Goal: Task Accomplishment & Management: Manage account settings

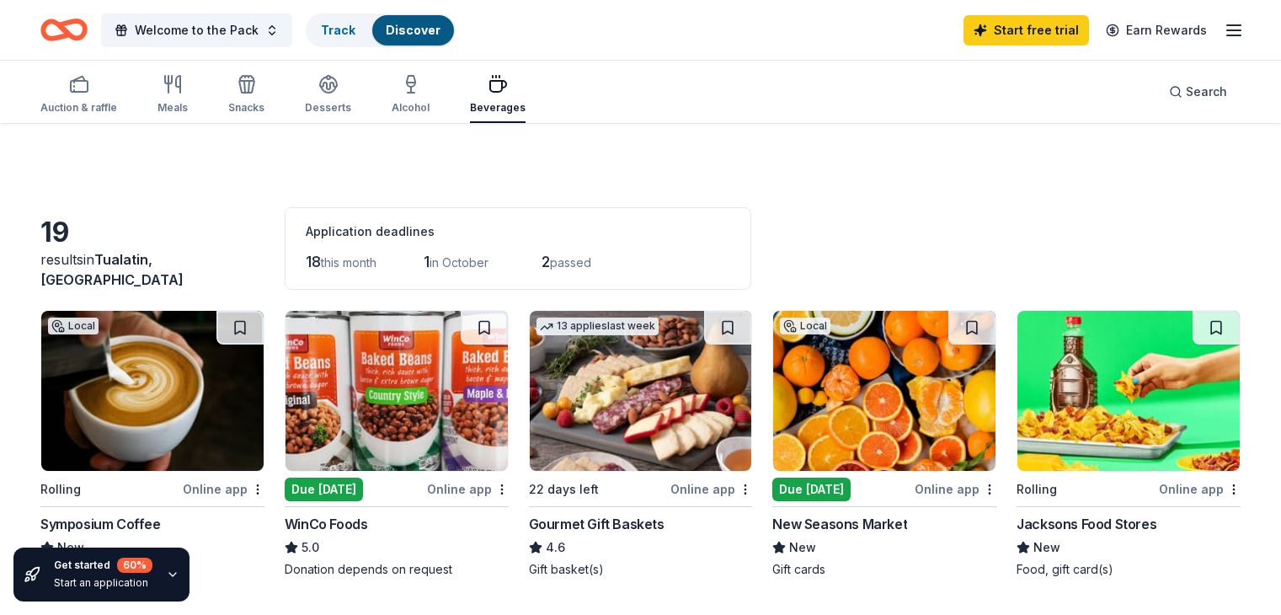
scroll to position [410, 0]
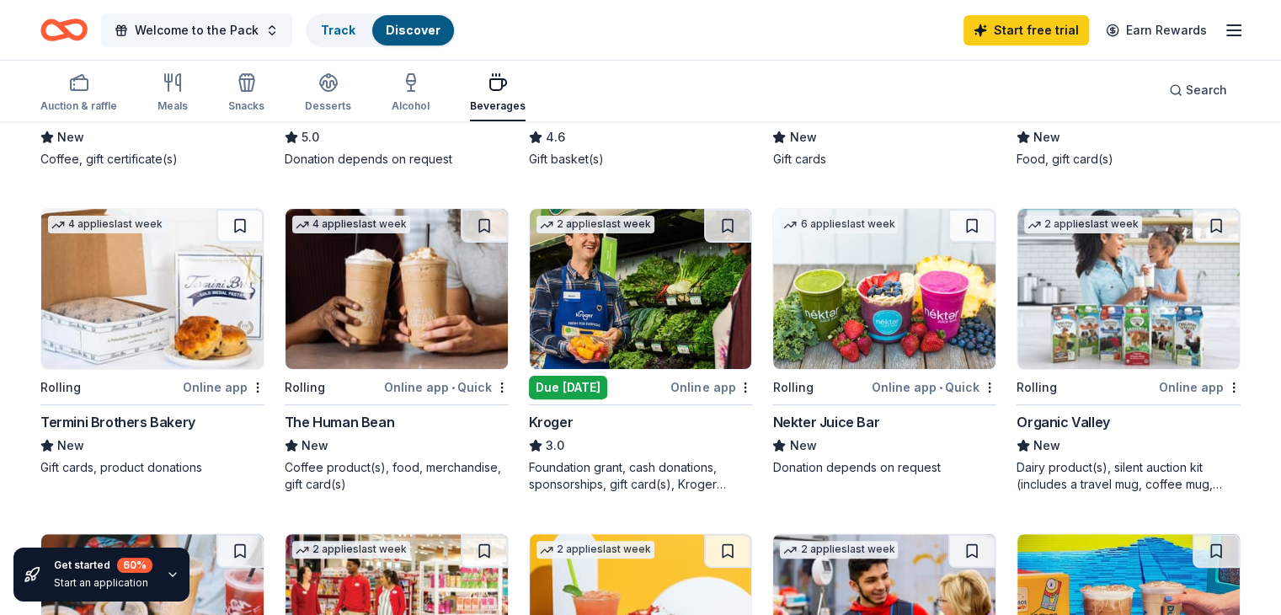
click at [189, 26] on span "Welcome to the Pack" at bounding box center [197, 30] width 124 height 20
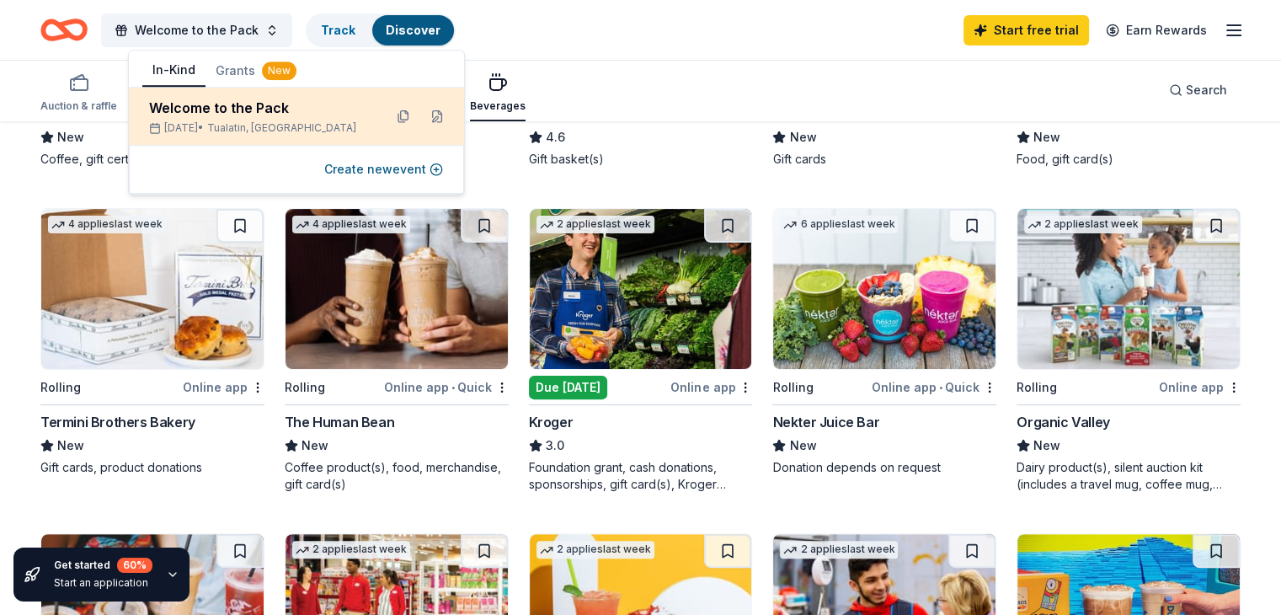
click at [222, 121] on div "[DATE] • [GEOGRAPHIC_DATA], [GEOGRAPHIC_DATA]" at bounding box center [259, 127] width 221 height 13
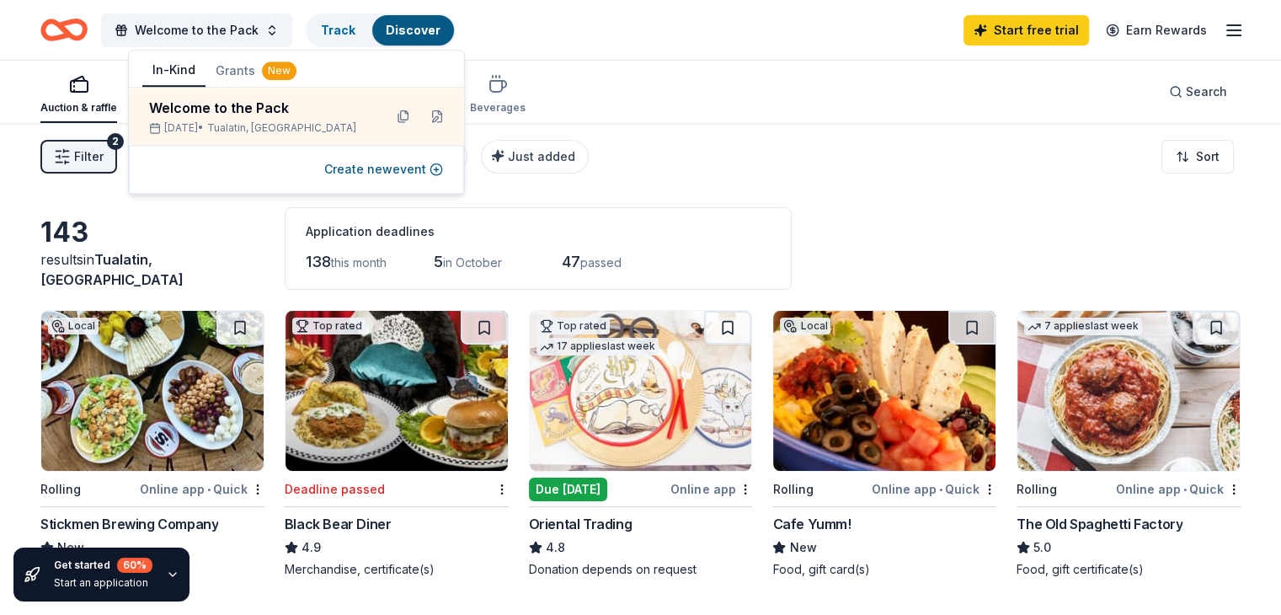
click at [1224, 40] on icon "button" at bounding box center [1234, 30] width 20 height 20
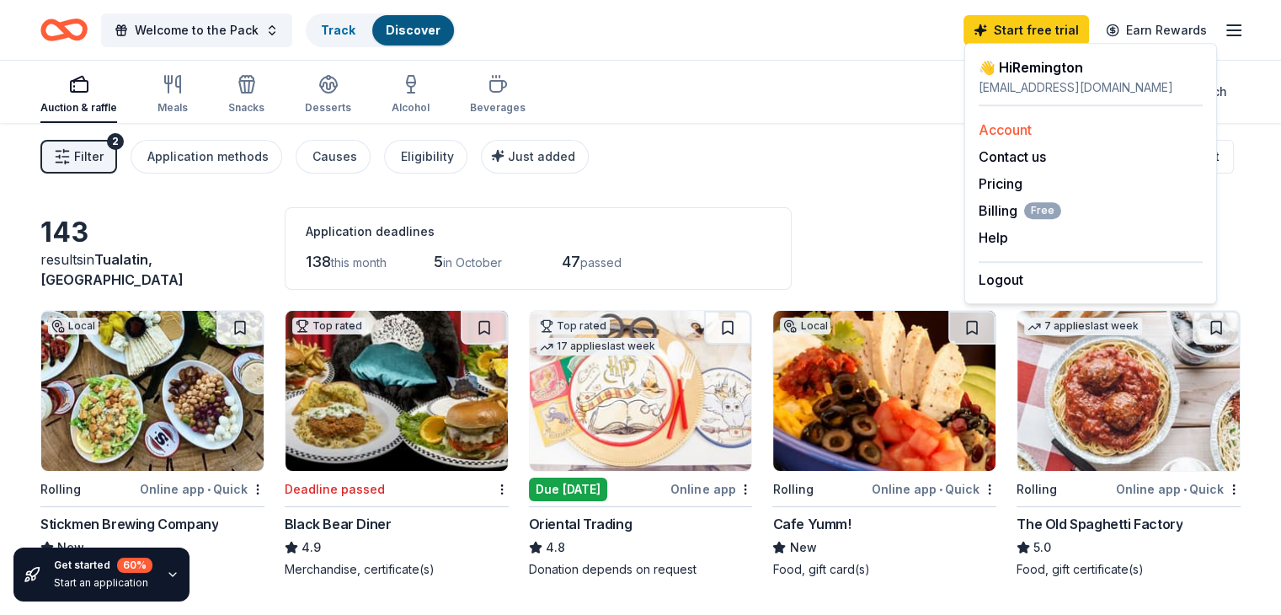
click at [1007, 128] on link "Account" at bounding box center [1005, 129] width 53 height 17
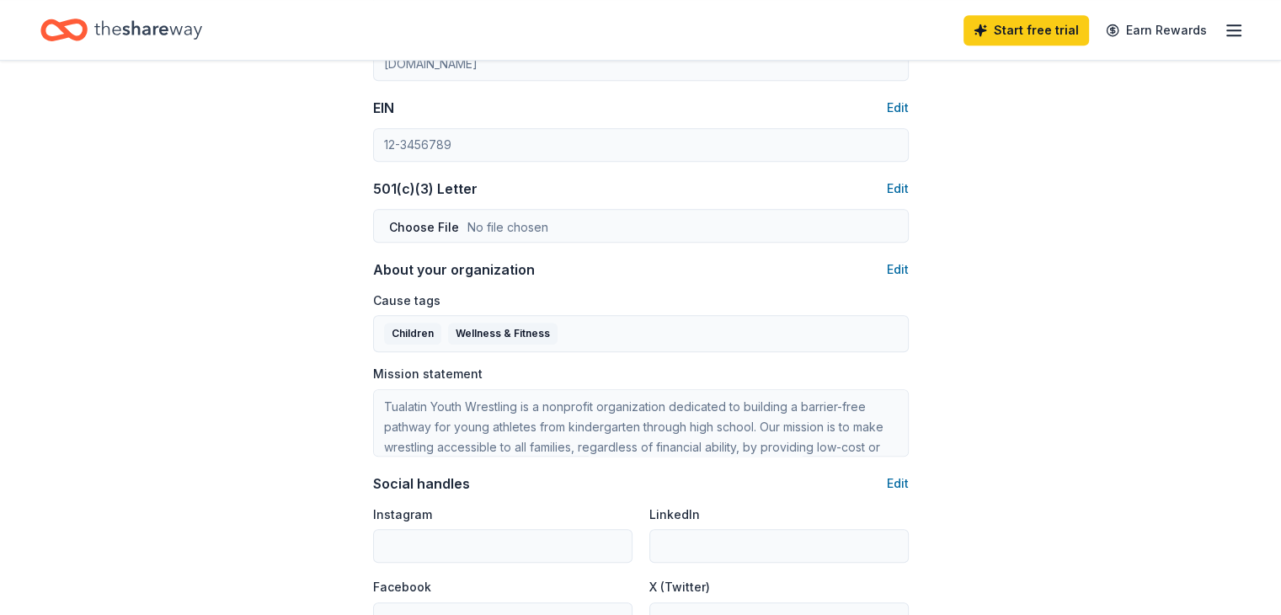
scroll to position [804, 0]
click at [887, 181] on button "Edit" at bounding box center [898, 189] width 22 height 20
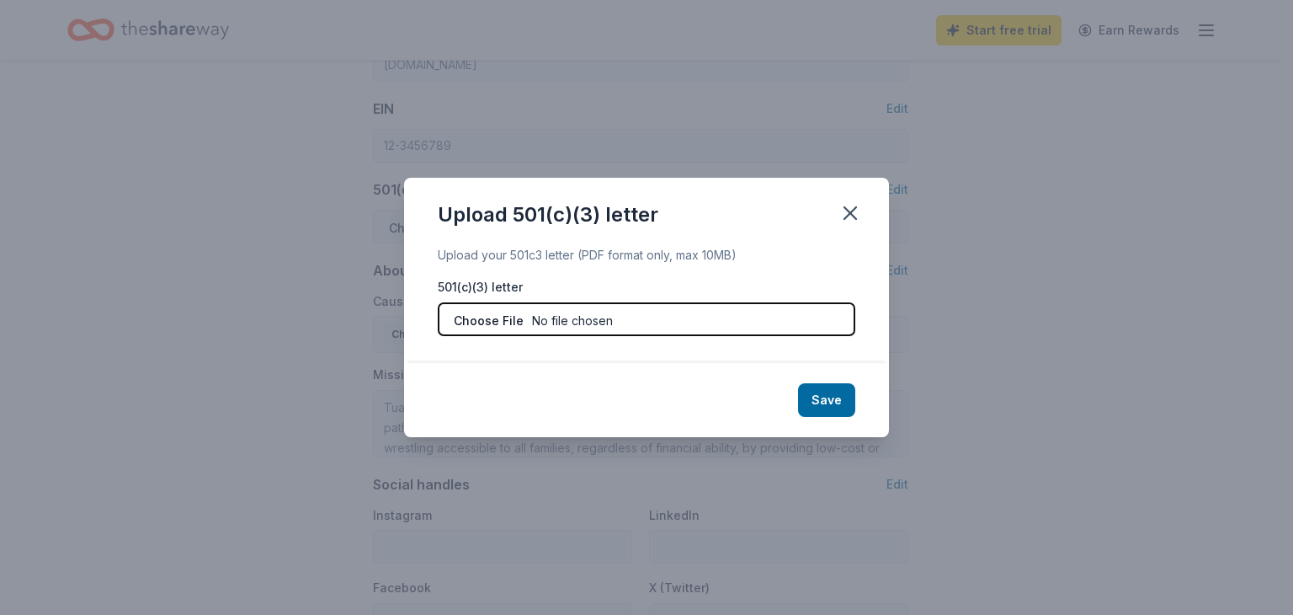
click at [504, 319] on input "file" at bounding box center [647, 319] width 418 height 34
click at [531, 323] on input "file" at bounding box center [647, 319] width 418 height 34
type input "C:\fakepath\FinalLetter_72-1552152_TNTWRESTLINGCLUBINC_11152012_01 (3).pdf"
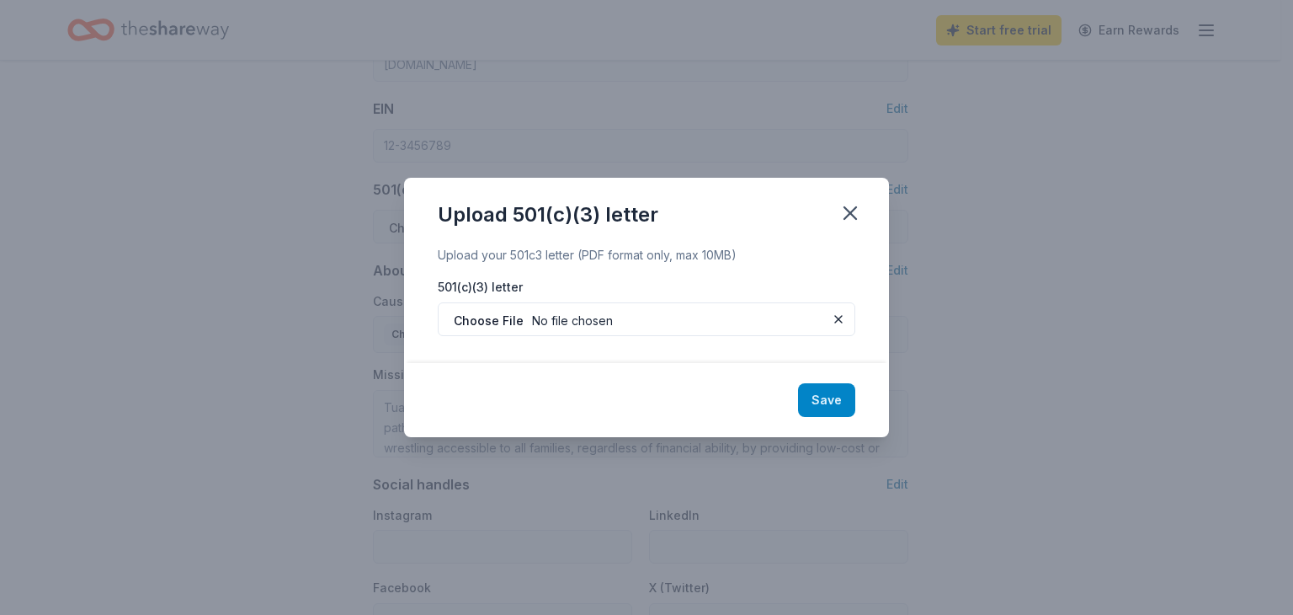
click at [824, 396] on button "Save" at bounding box center [826, 400] width 57 height 34
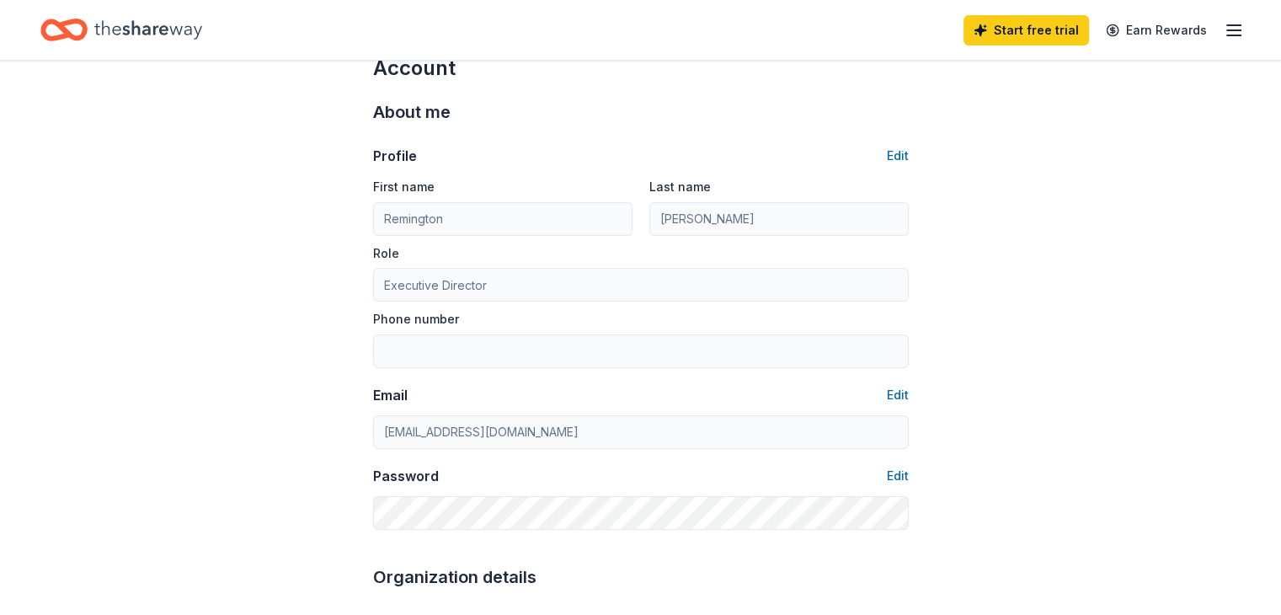
scroll to position [0, 0]
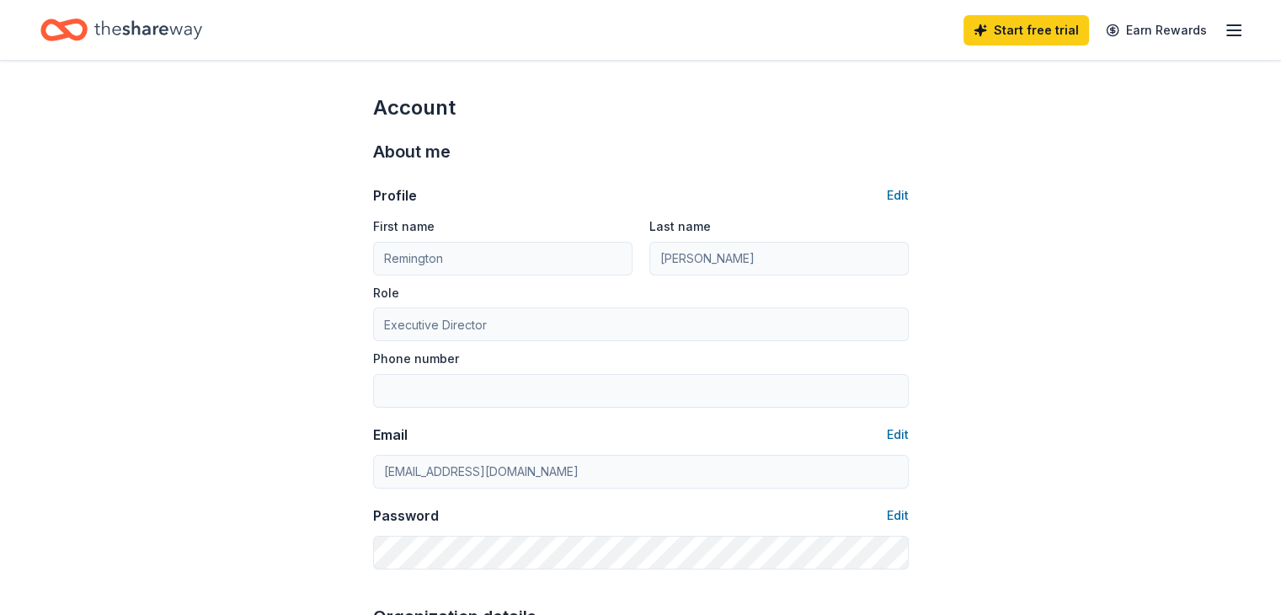
click at [1227, 35] on line "button" at bounding box center [1233, 35] width 13 height 0
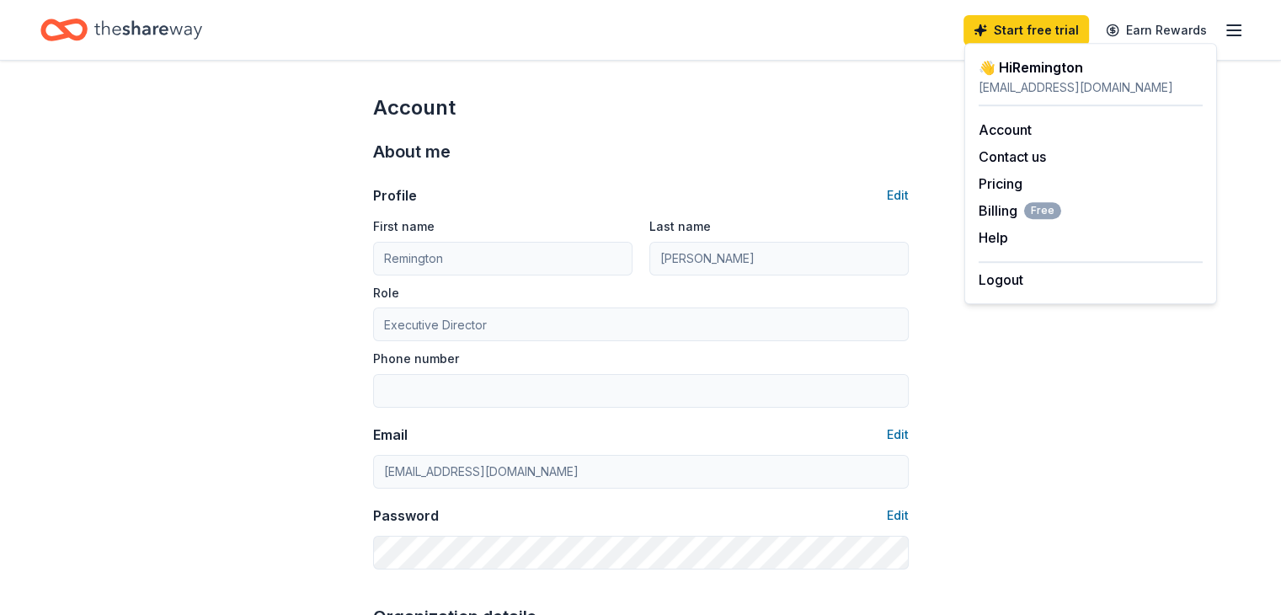
click at [162, 33] on icon "Home" at bounding box center [148, 30] width 108 height 35
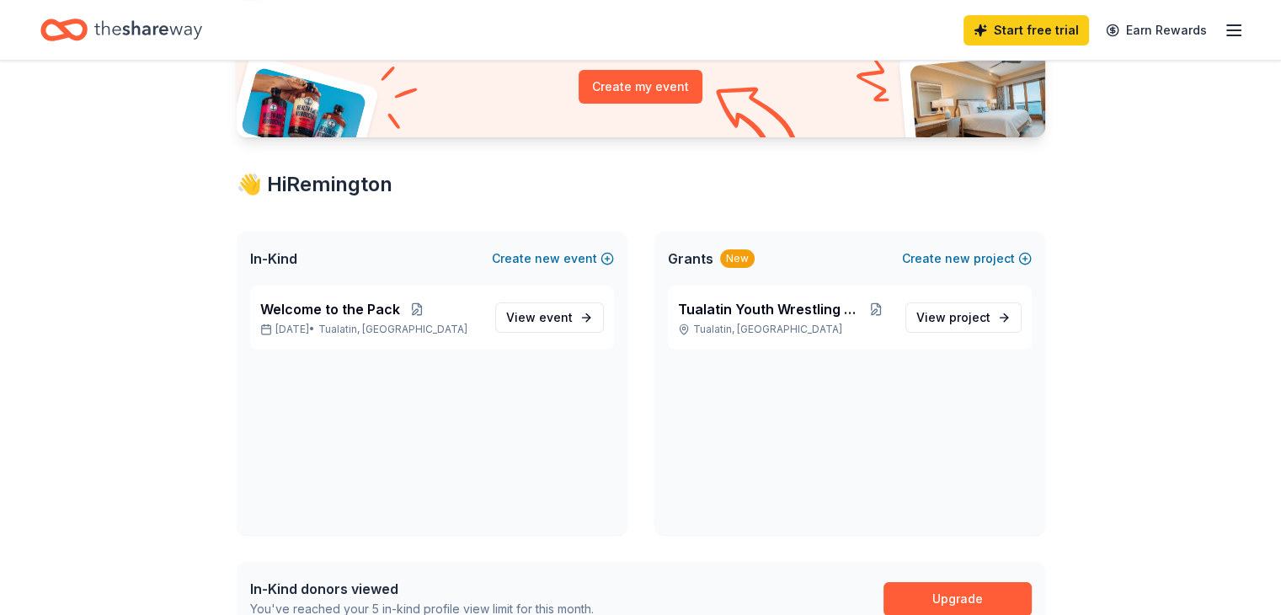
scroll to position [202, 0]
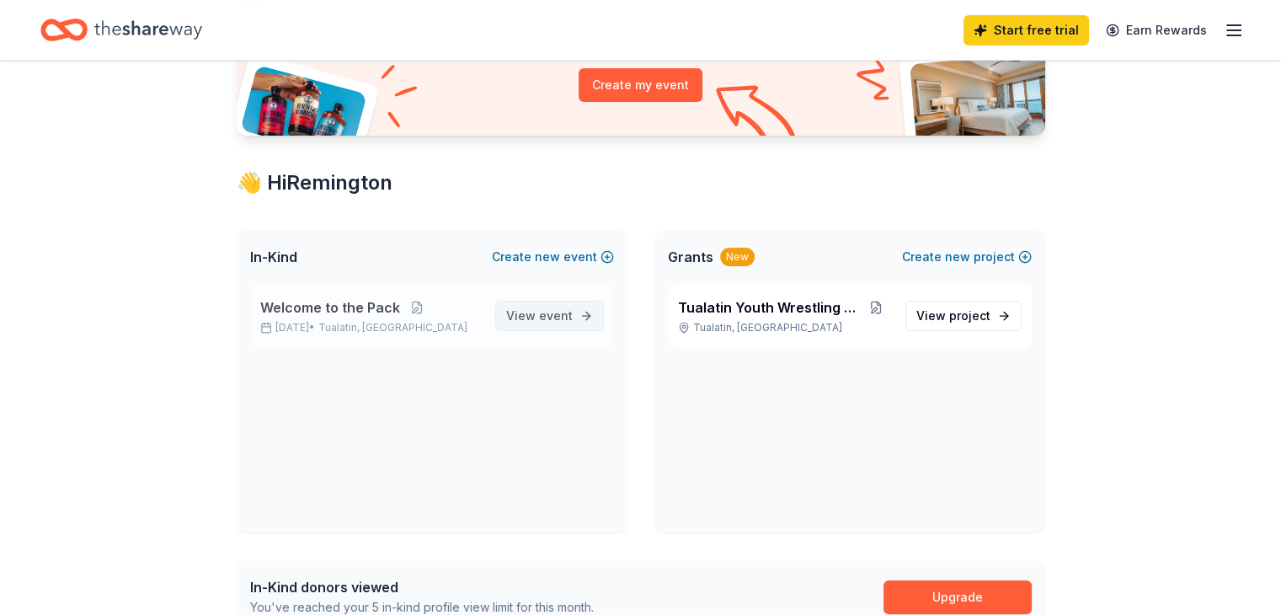
click at [557, 316] on span "event" at bounding box center [556, 315] width 34 height 14
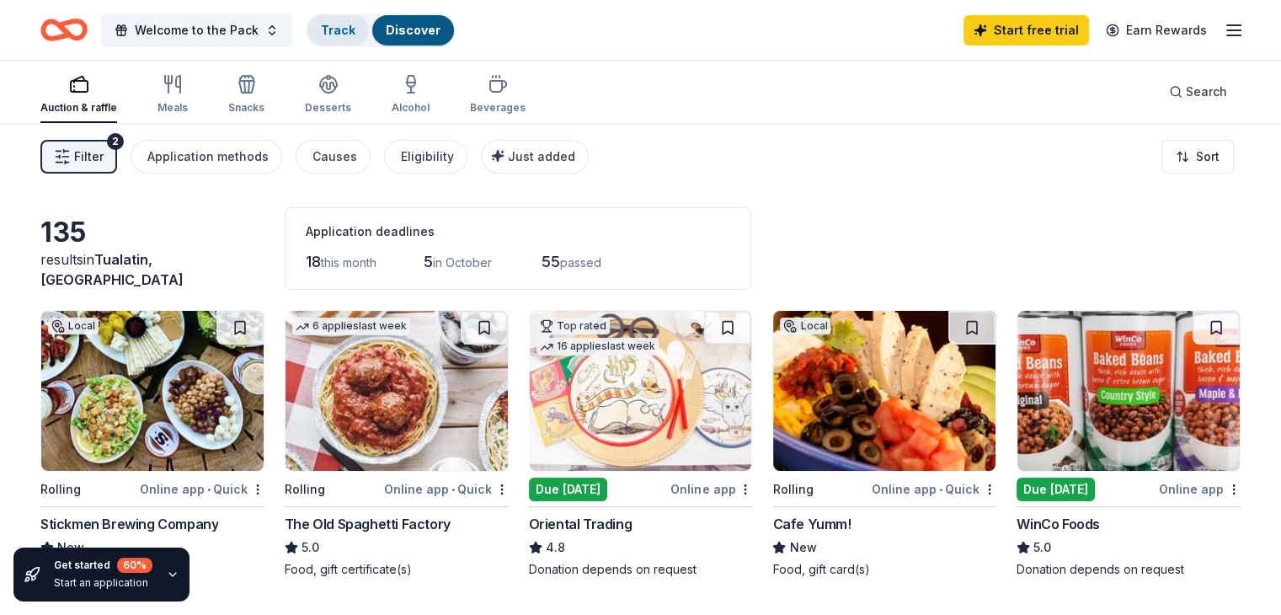
click at [354, 27] on link "Track" at bounding box center [338, 30] width 35 height 14
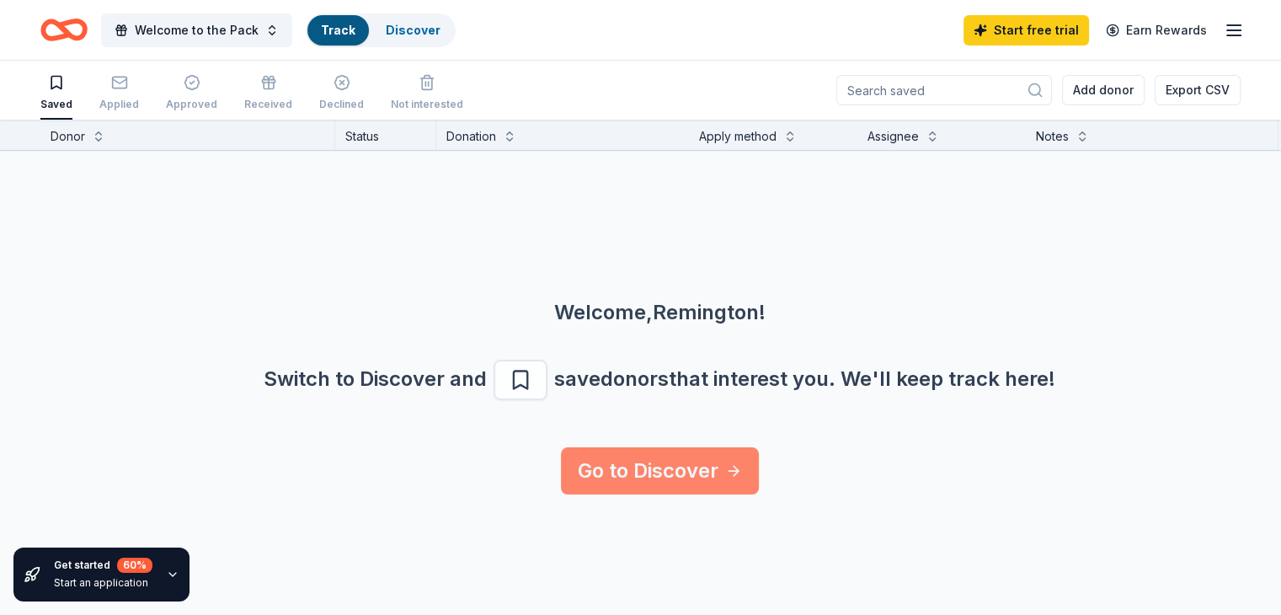
click at [697, 475] on link "Go to Discover" at bounding box center [660, 470] width 198 height 47
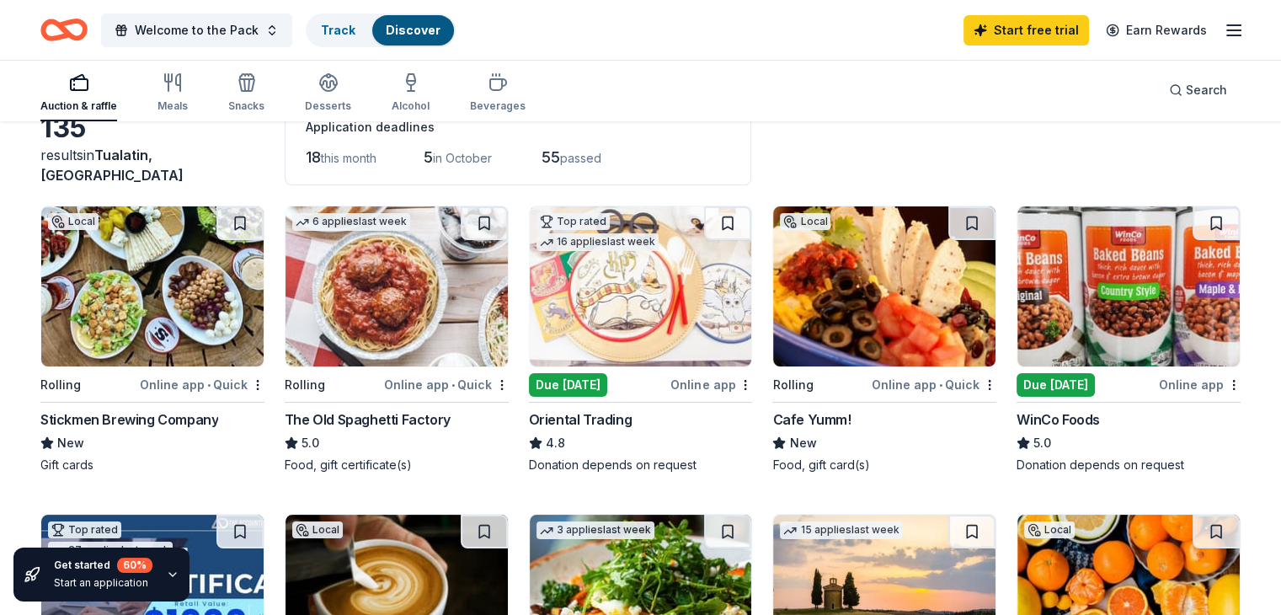
scroll to position [104, 0]
click at [644, 275] on img at bounding box center [641, 286] width 222 height 160
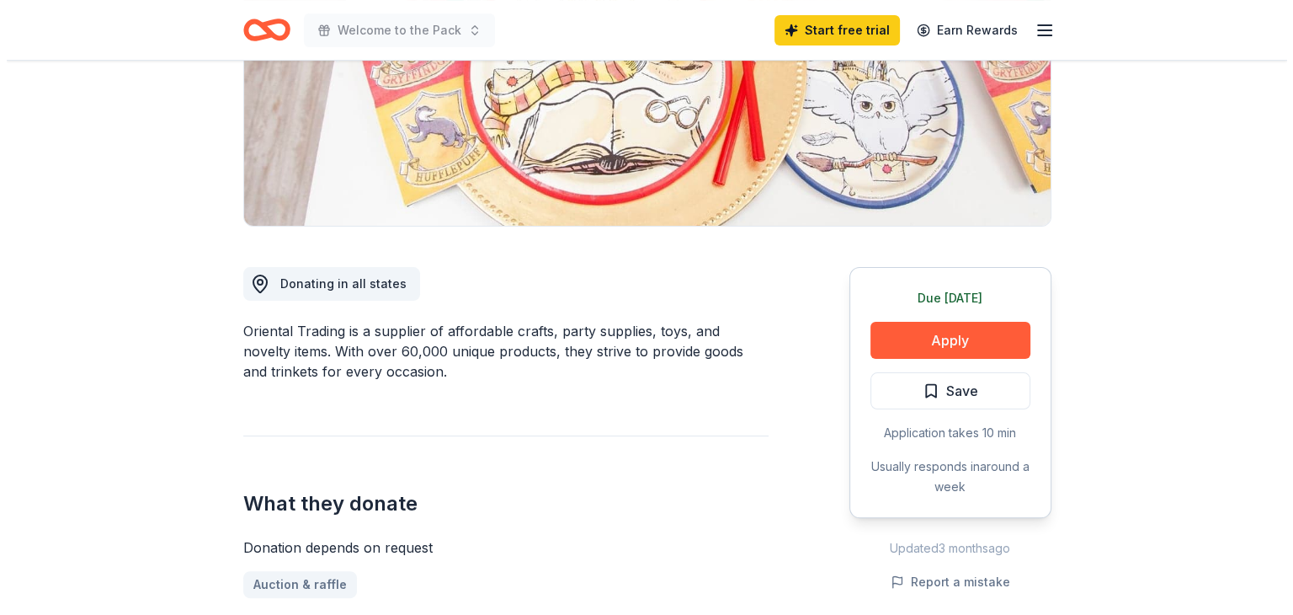
scroll to position [286, 0]
